Goal: Information Seeking & Learning: Learn about a topic

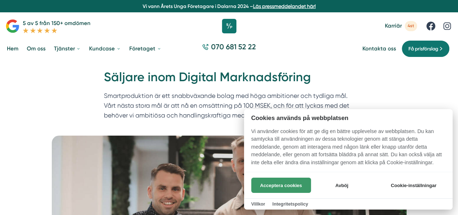
click at [289, 183] on button "Acceptera cookies" at bounding box center [281, 184] width 60 height 15
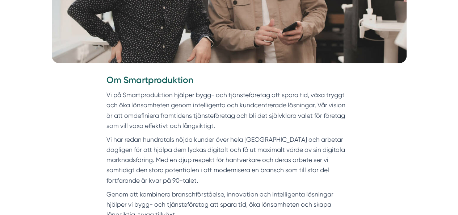
scroll to position [252, 0]
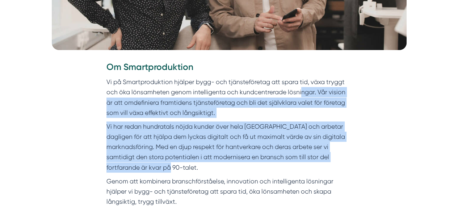
drag, startPoint x: 302, startPoint y: 89, endPoint x: 305, endPoint y: 166, distance: 76.8
click at [305, 166] on div "Om Smartproduktion Vi på Smartproduktion hjälper bygg- och tjänsteföretag att s…" at bounding box center [228, 208] width 245 height 294
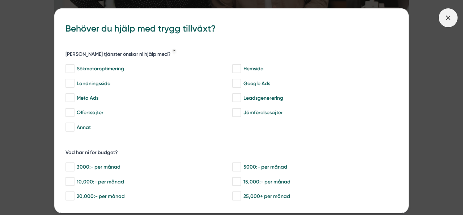
click at [445, 14] on icon at bounding box center [448, 18] width 8 height 8
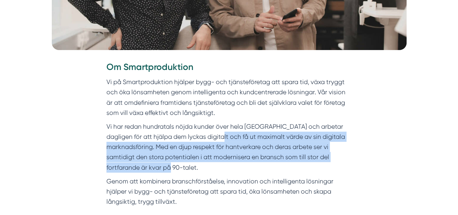
drag, startPoint x: 202, startPoint y: 137, endPoint x: 241, endPoint y: 166, distance: 48.6
click at [241, 166] on p "Vi har redan hundratals nöjda kunder över hela [GEOGRAPHIC_DATA] och arbetar da…" at bounding box center [228, 146] width 245 height 51
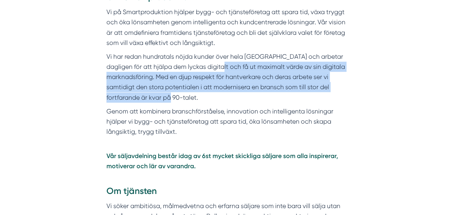
scroll to position [322, 0]
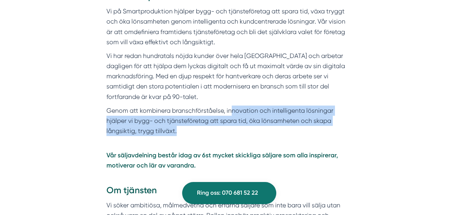
drag, startPoint x: 232, startPoint y: 112, endPoint x: 232, endPoint y: 134, distance: 21.7
click at [232, 134] on p "Genom att kombinera branschförståelse, innovation och intelligenta lösningar hj…" at bounding box center [228, 120] width 245 height 31
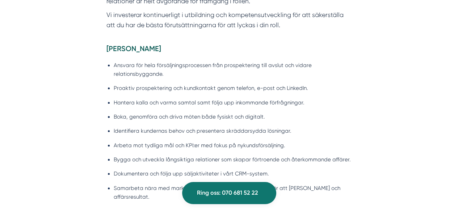
scroll to position [607, 0]
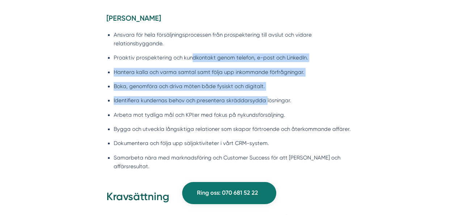
drag, startPoint x: 192, startPoint y: 59, endPoint x: 264, endPoint y: 108, distance: 87.0
click at [264, 108] on ul "Ansvara för hela försäljningsprocessen från prospektering till avslut och vidar…" at bounding box center [228, 102] width 245 height 153
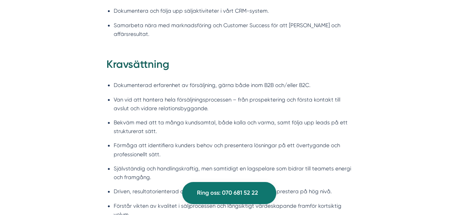
scroll to position [751, 0]
